Goal: Find specific page/section: Find specific page/section

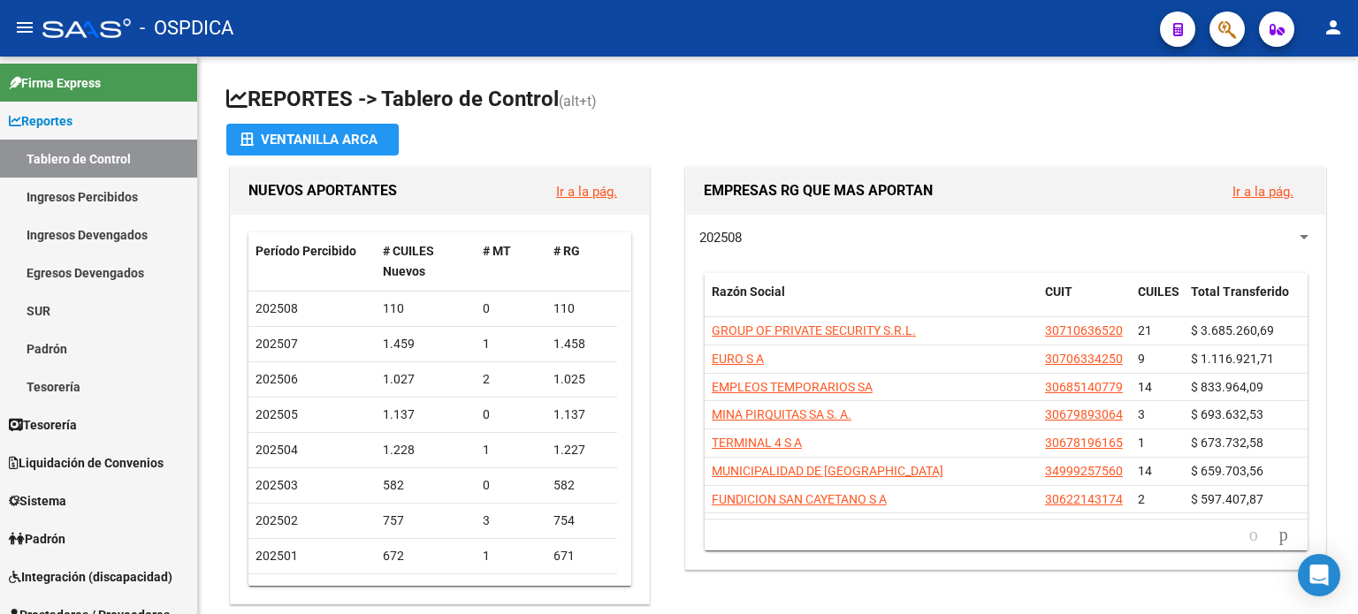
click at [1216, 34] on button "button" at bounding box center [1226, 28] width 35 height 35
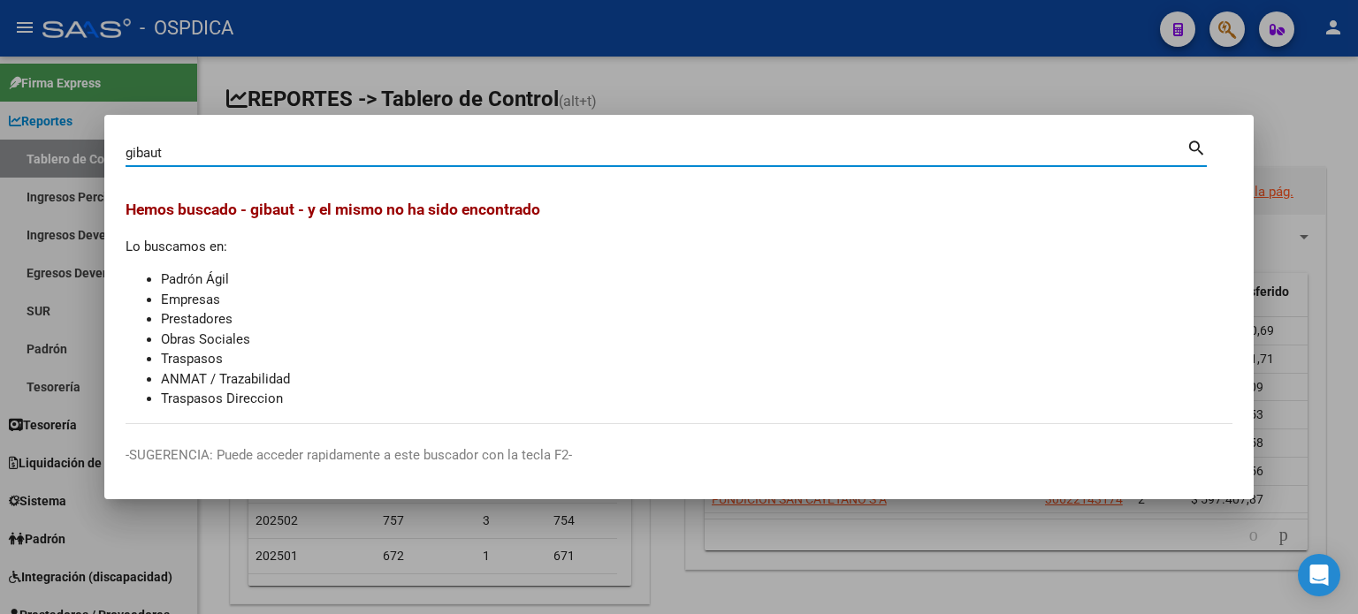
type input "gibaut"
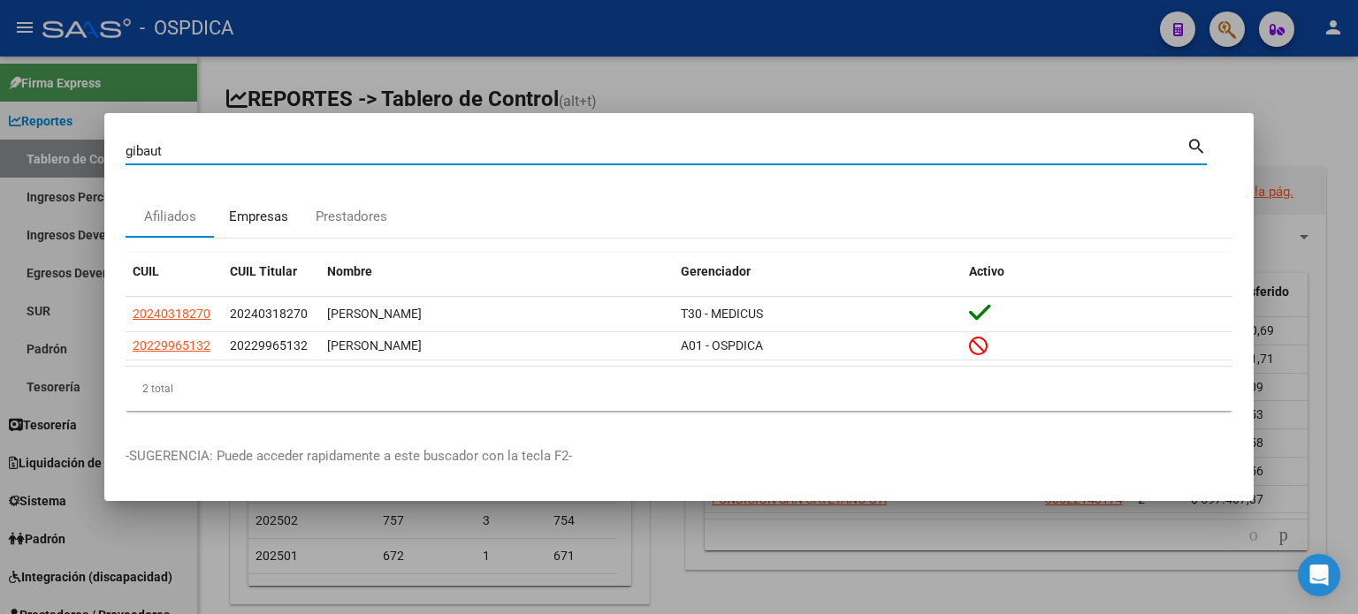
click at [251, 225] on div "Empresas" at bounding box center [258, 217] width 59 height 20
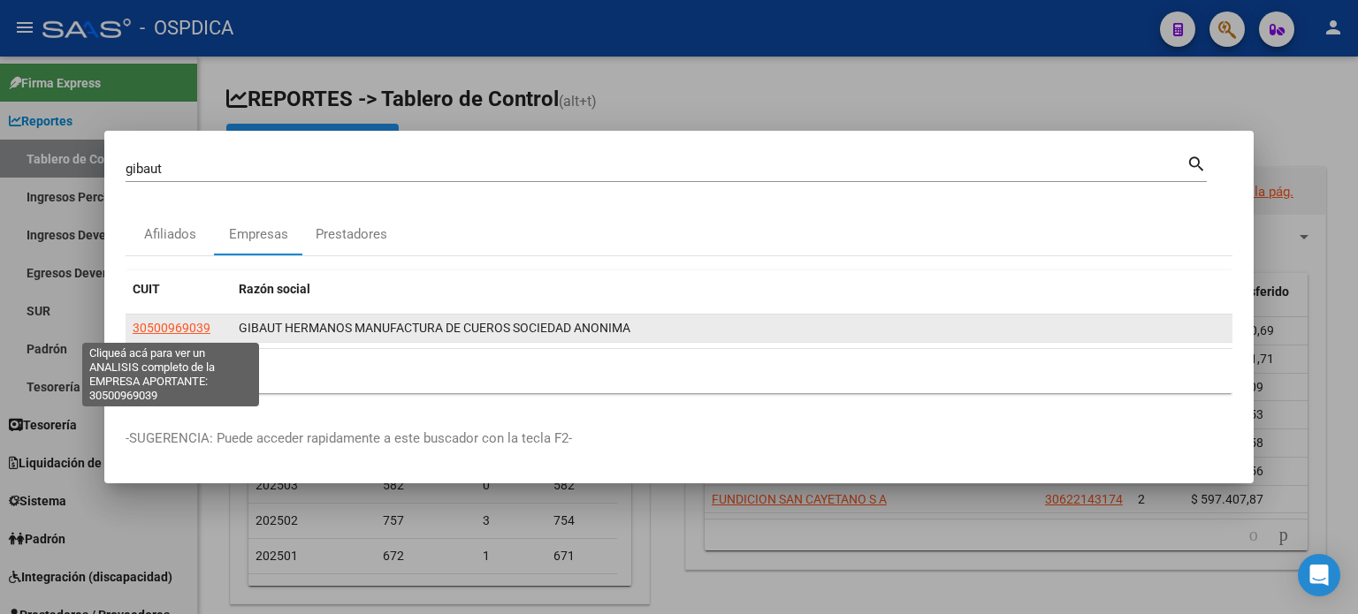
click at [194, 321] on span "30500969039" at bounding box center [172, 328] width 78 height 14
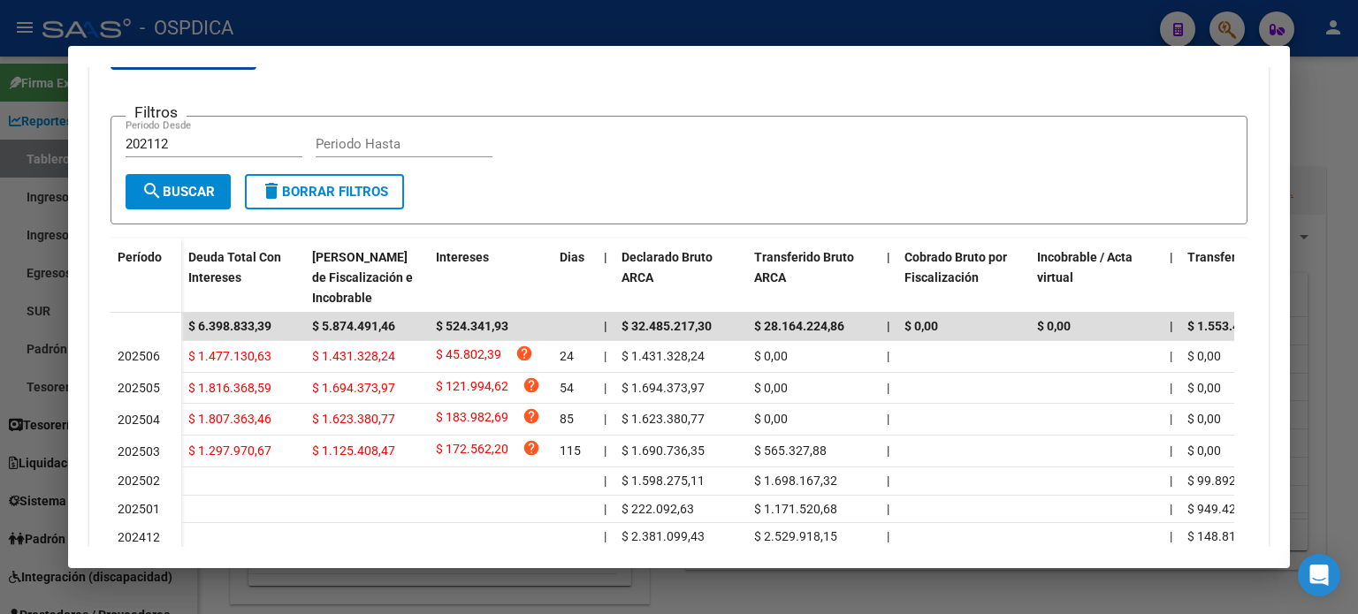
scroll to position [177, 0]
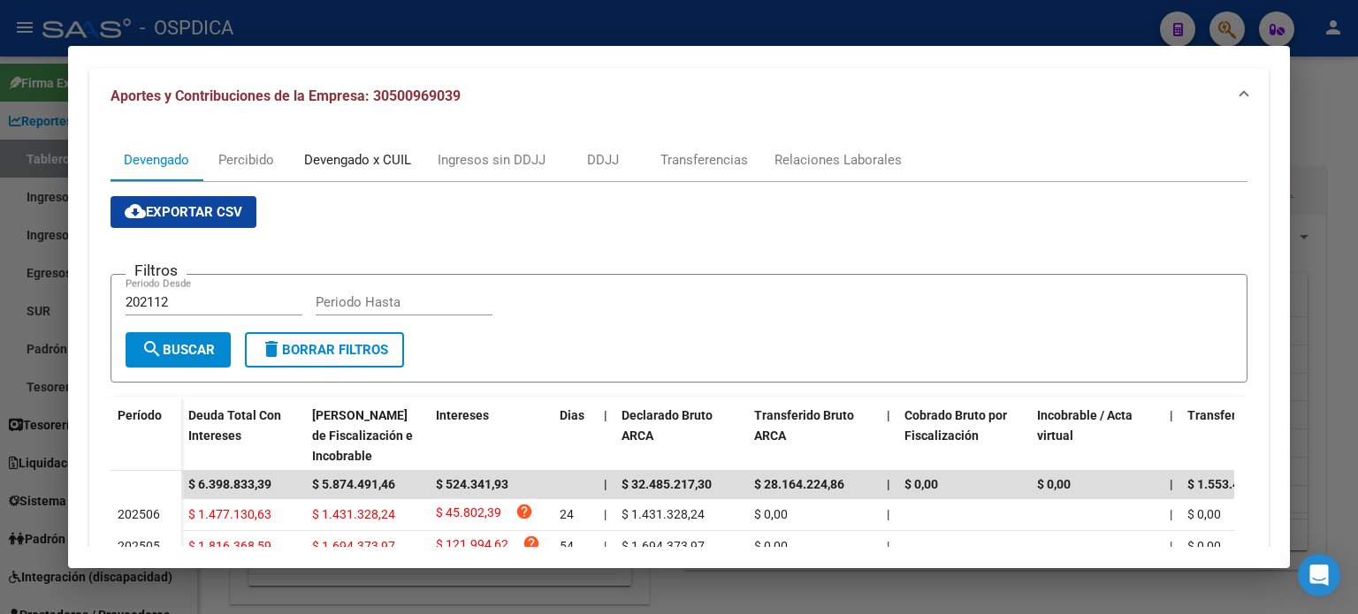
click at [326, 162] on div "Devengado x CUIL" at bounding box center [357, 159] width 107 height 19
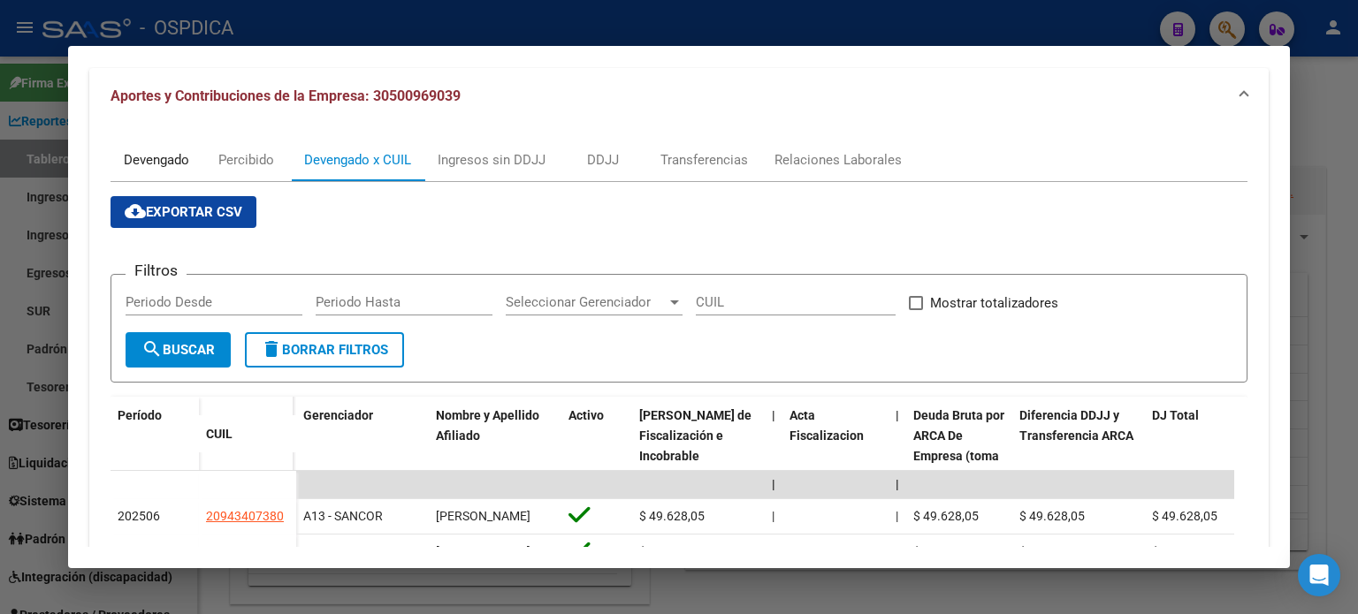
click at [180, 169] on div "Devengado" at bounding box center [156, 159] width 65 height 19
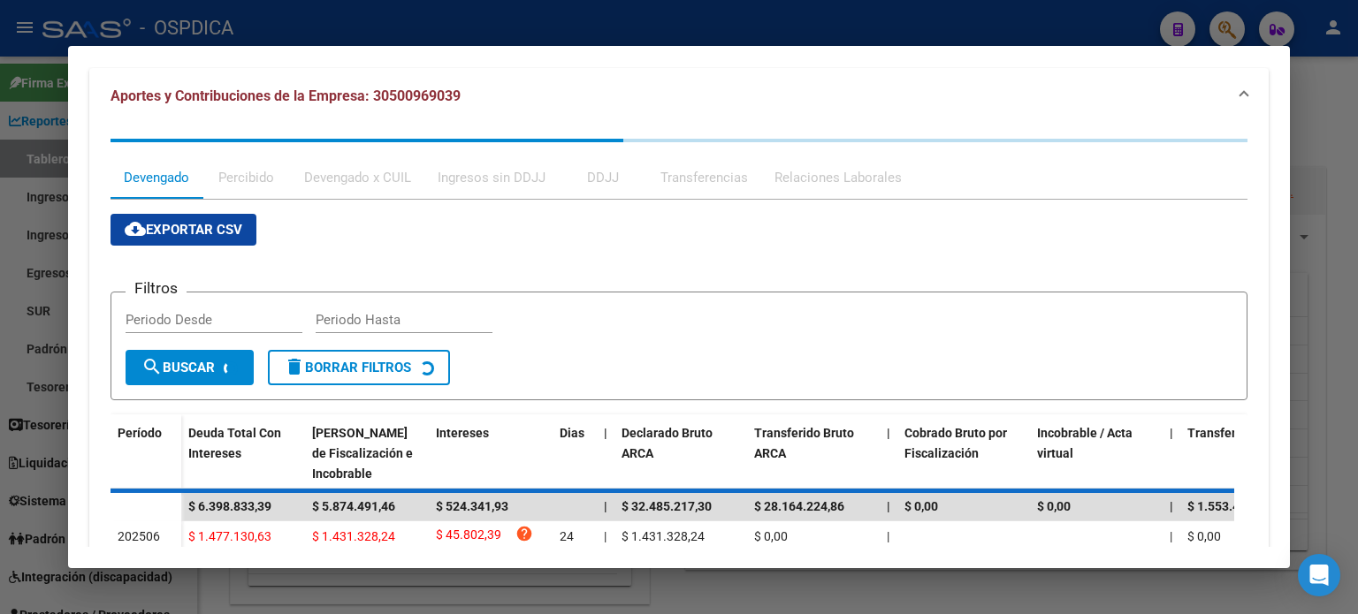
scroll to position [0, 0]
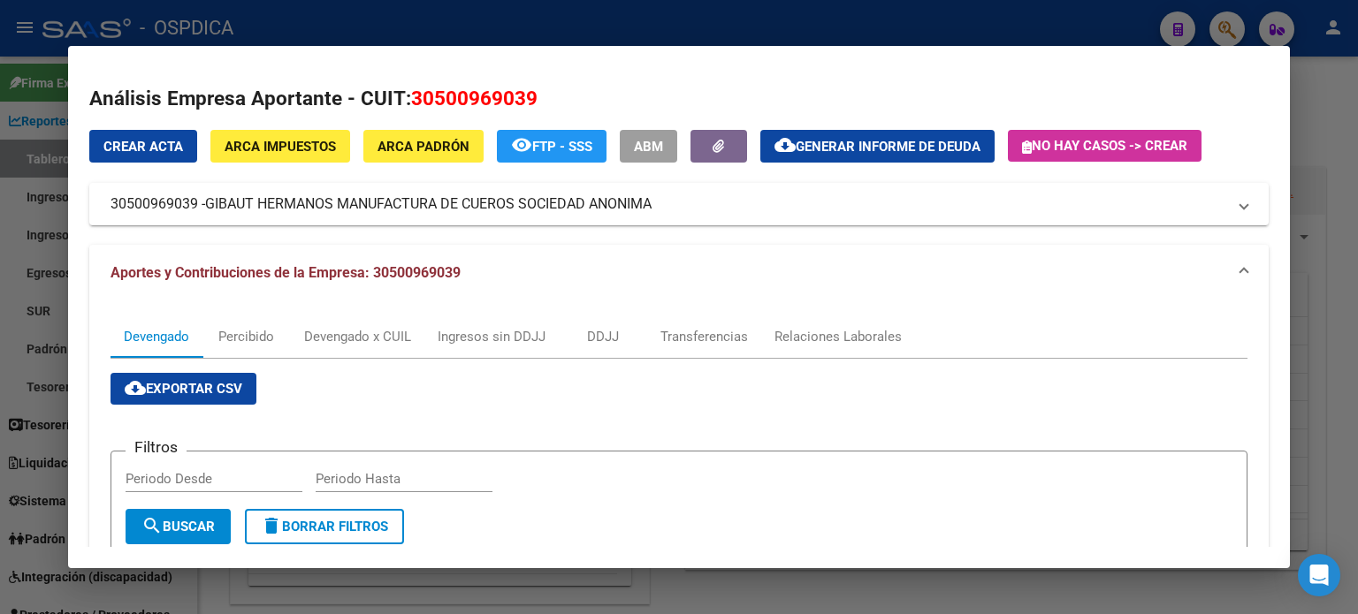
click at [1238, 31] on div at bounding box center [679, 307] width 1358 height 614
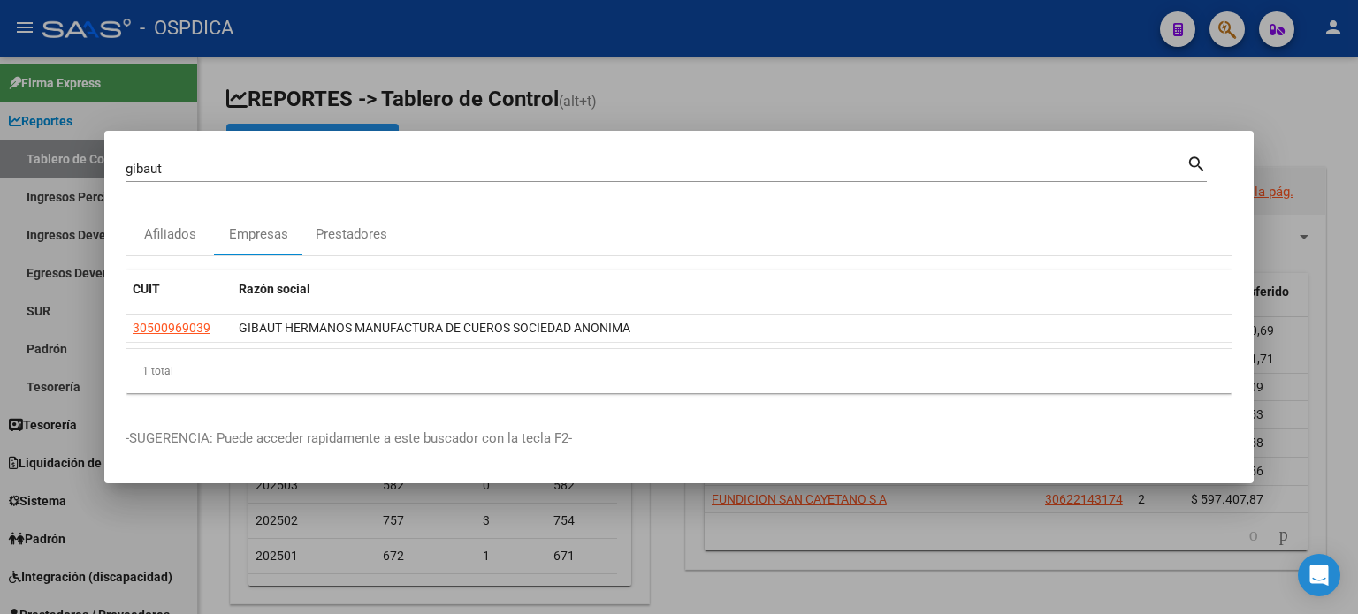
click at [1239, 31] on div at bounding box center [679, 307] width 1358 height 614
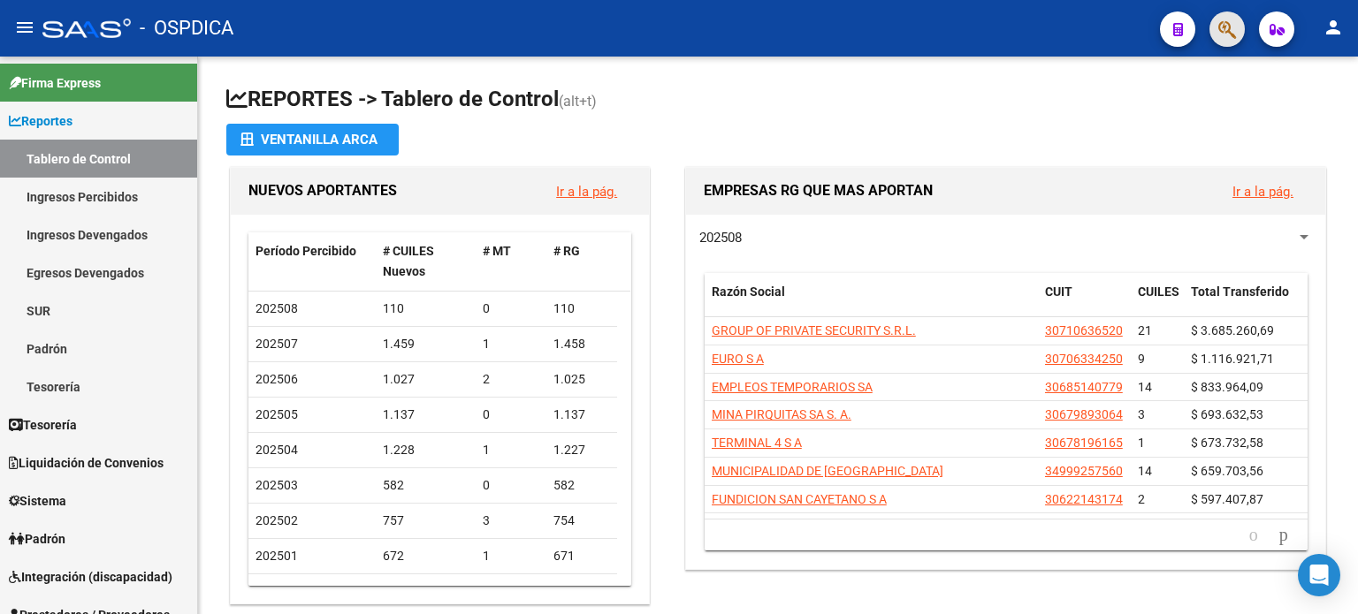
click at [1210, 24] on button "button" at bounding box center [1226, 28] width 35 height 35
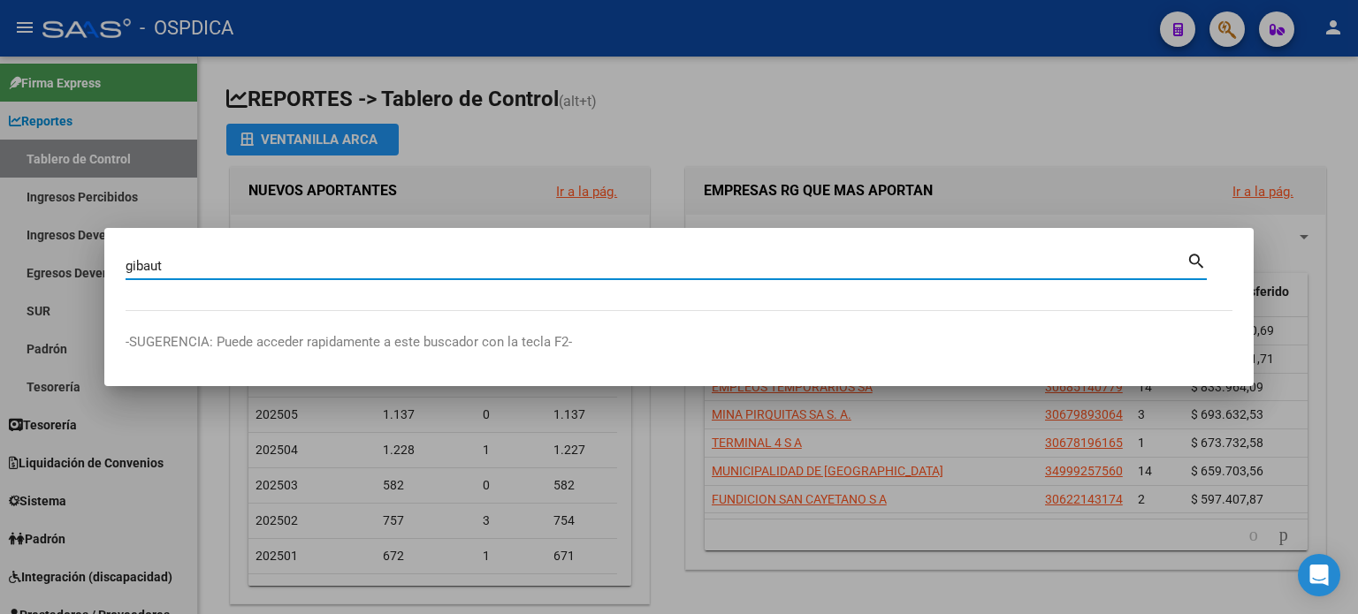
type input "gibaut"
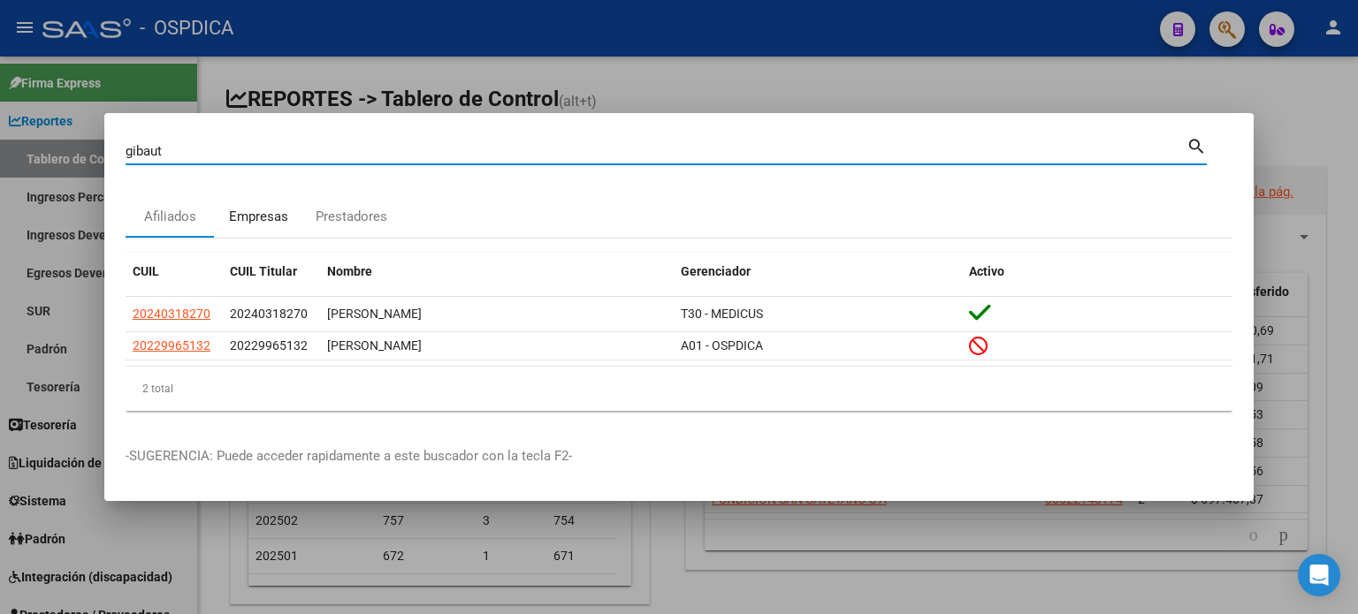
click at [261, 229] on div "Empresas" at bounding box center [258, 216] width 88 height 42
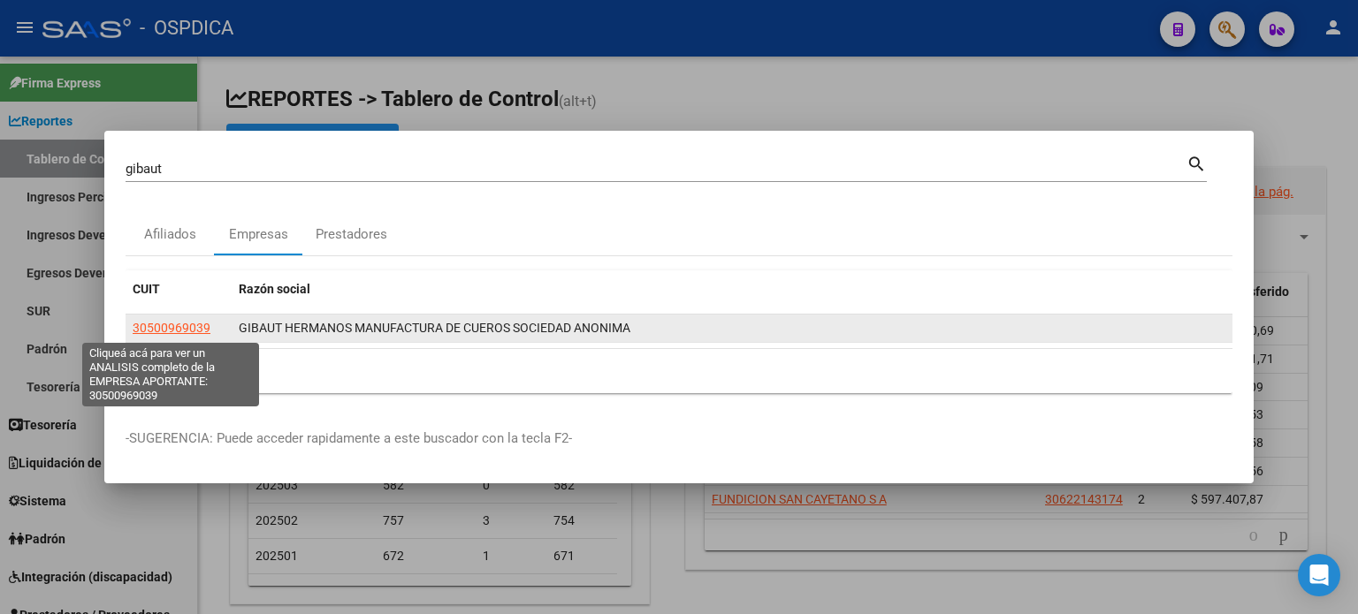
click at [153, 328] on span "30500969039" at bounding box center [172, 328] width 78 height 14
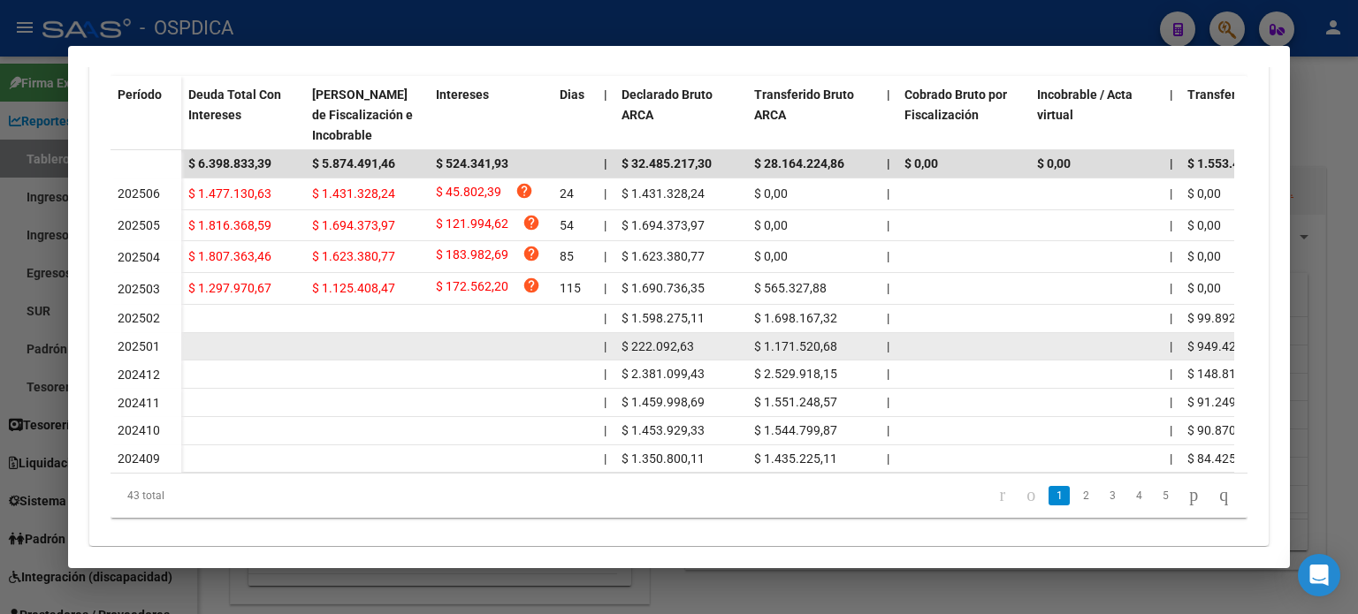
scroll to position [527, 0]
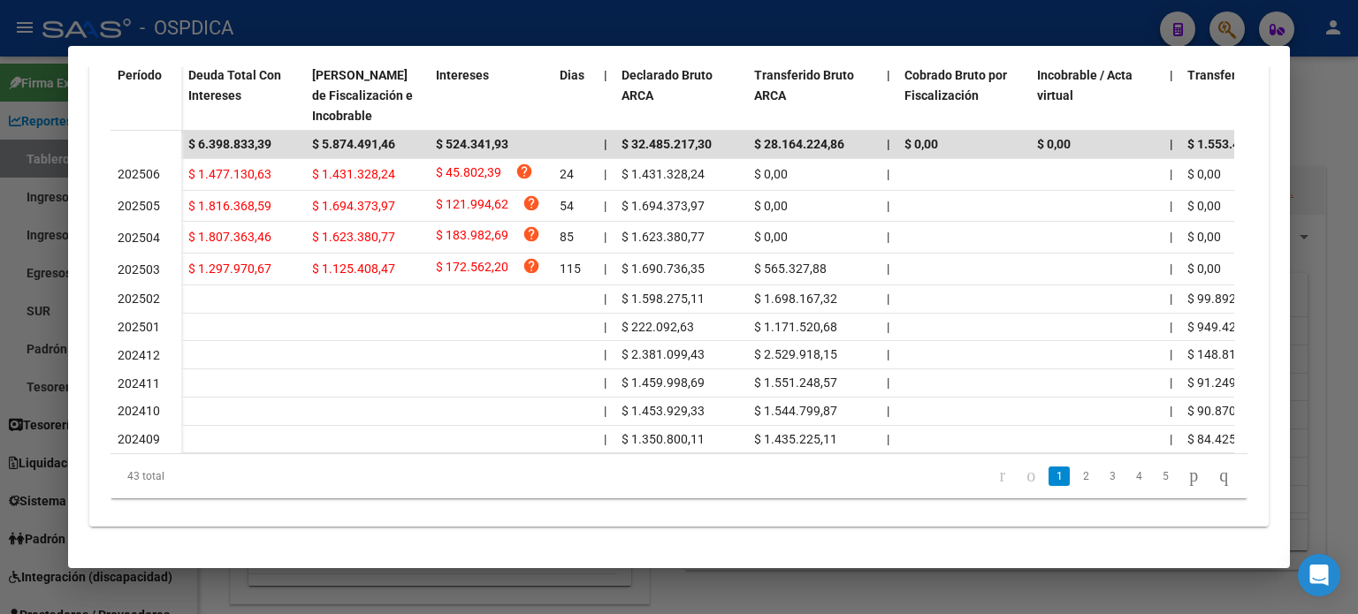
click at [1328, 77] on div at bounding box center [679, 307] width 1358 height 614
